Goal: Transaction & Acquisition: Purchase product/service

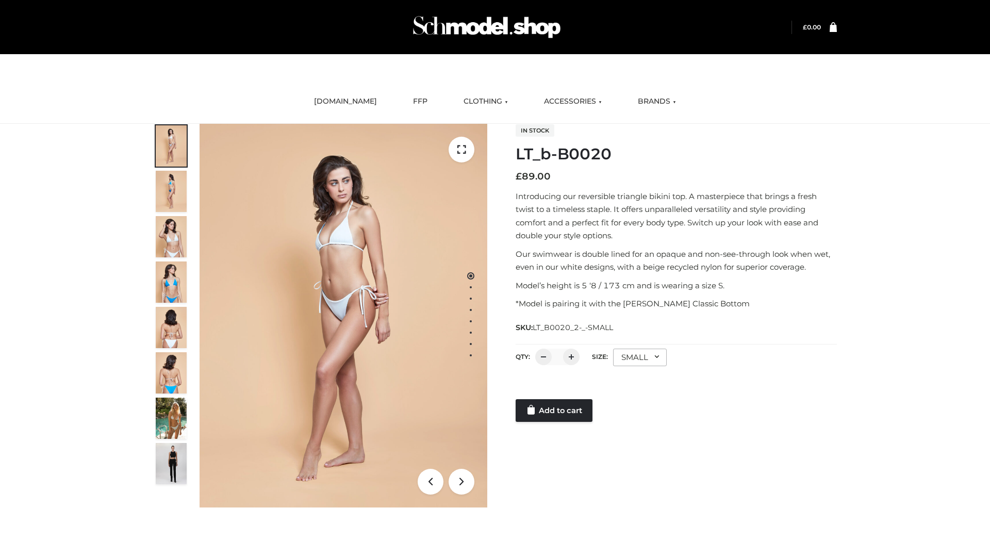
click at [555, 411] on link "Add to cart" at bounding box center [554, 410] width 77 height 23
